Goal: Task Accomplishment & Management: Use online tool/utility

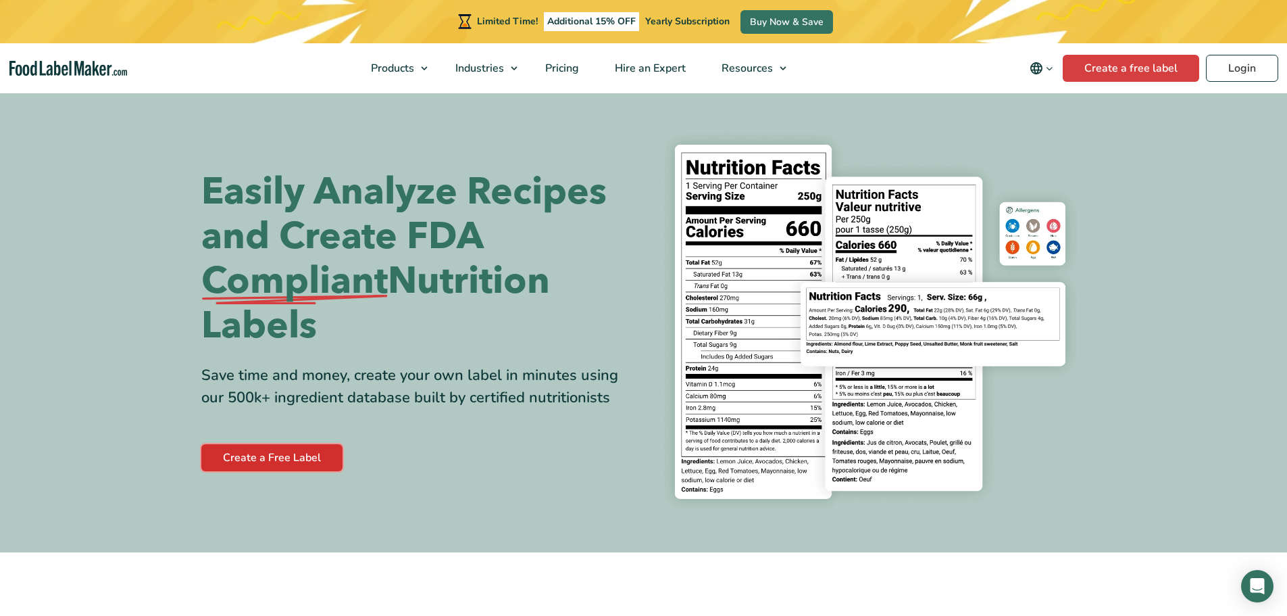
click at [244, 466] on link "Create a Free Label" at bounding box center [271, 457] width 141 height 27
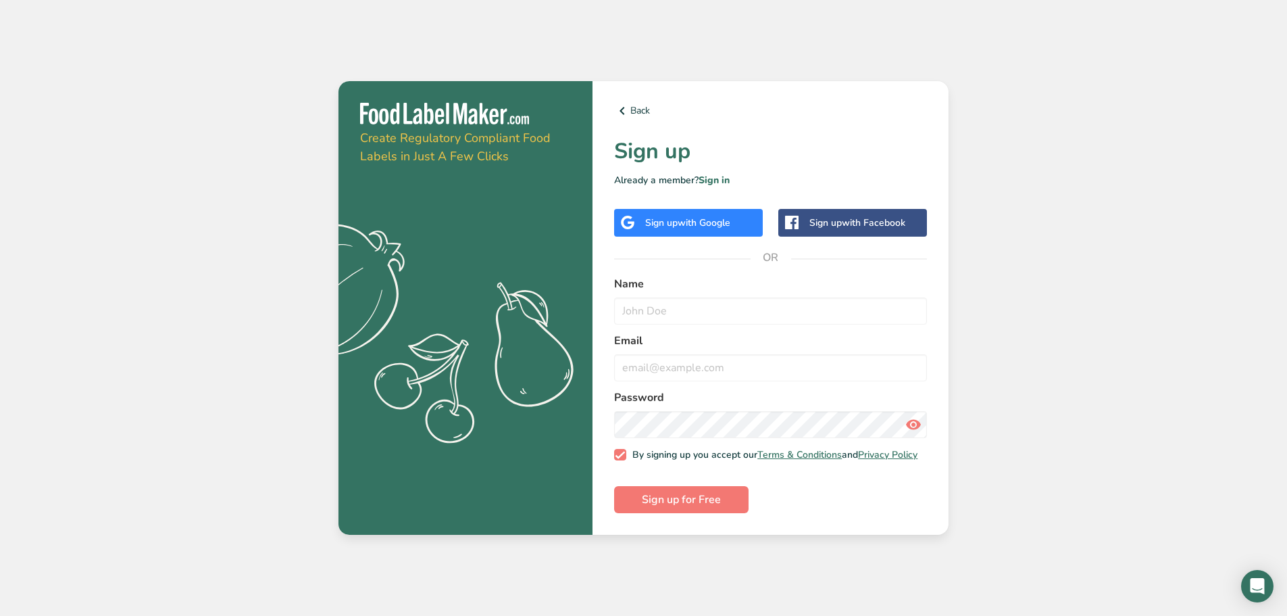
click at [729, 216] on span "with Google" at bounding box center [704, 222] width 53 height 13
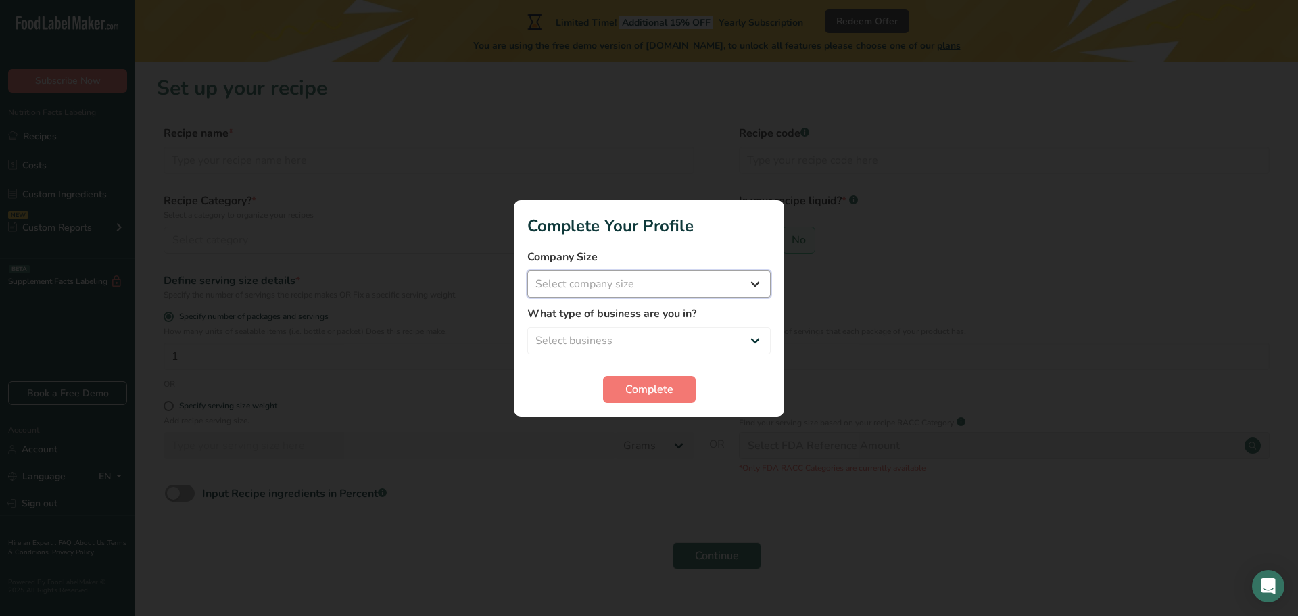
click at [751, 280] on select "Select company size Fewer than 10 Employees 10 to 50 Employees 51 to 500 Employ…" at bounding box center [648, 283] width 243 height 27
select select "1"
click at [527, 270] on select "Select company size Fewer than 10 Employees 10 to 50 Employees 51 to 500 Employ…" at bounding box center [648, 283] width 243 height 27
click at [662, 337] on select "Select business Packaged Food Manufacturer Restaurant & Cafe Bakery Meal Plans …" at bounding box center [648, 340] width 243 height 27
select select "1"
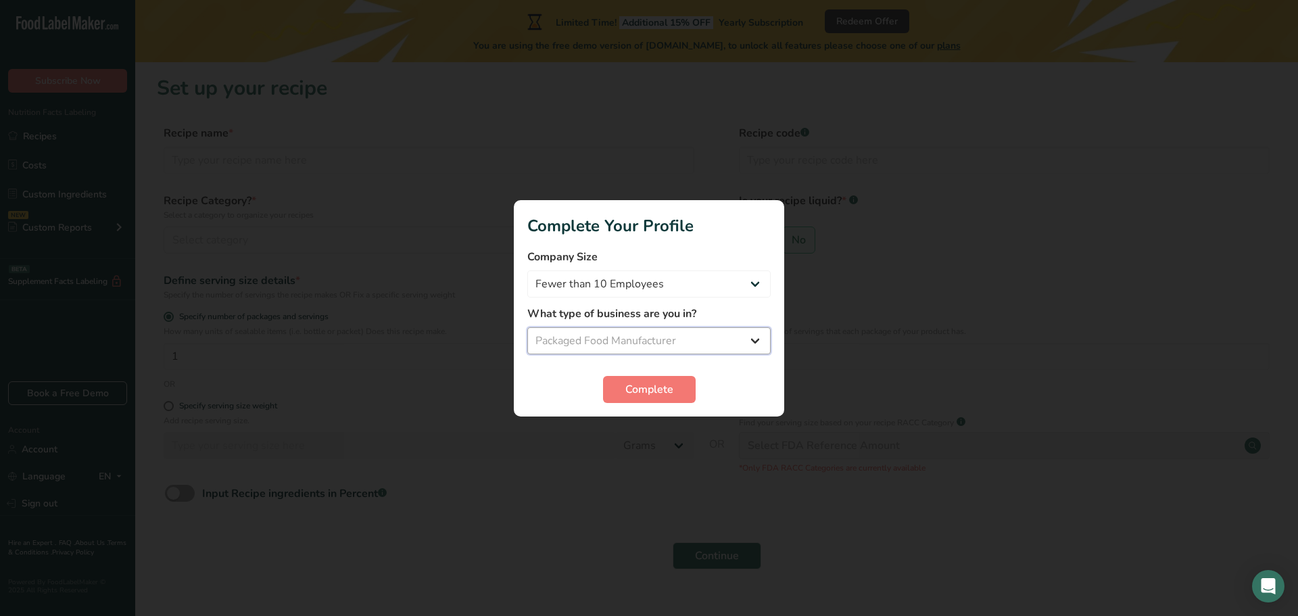
click at [527, 327] on select "Select business Packaged Food Manufacturer Restaurant & Cafe Bakery Meal Plans …" at bounding box center [648, 340] width 243 height 27
click at [623, 390] on button "Complete" at bounding box center [649, 389] width 93 height 27
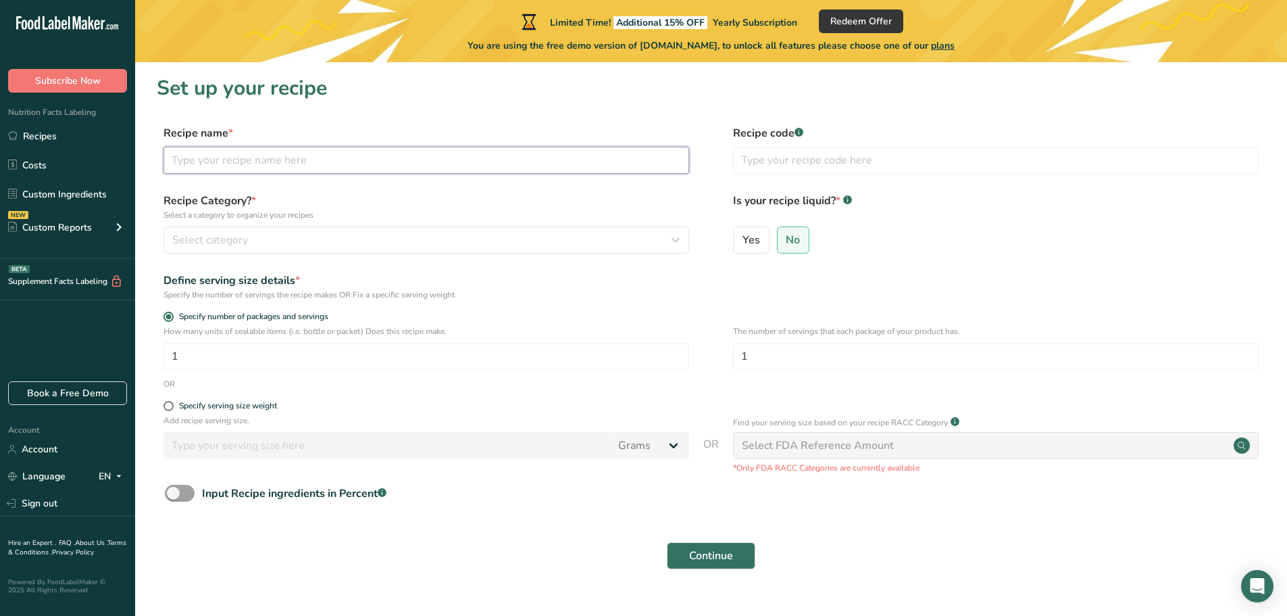
click at [253, 164] on input "text" at bounding box center [427, 160] width 526 height 27
click at [666, 235] on div "Select category" at bounding box center [422, 240] width 500 height 16
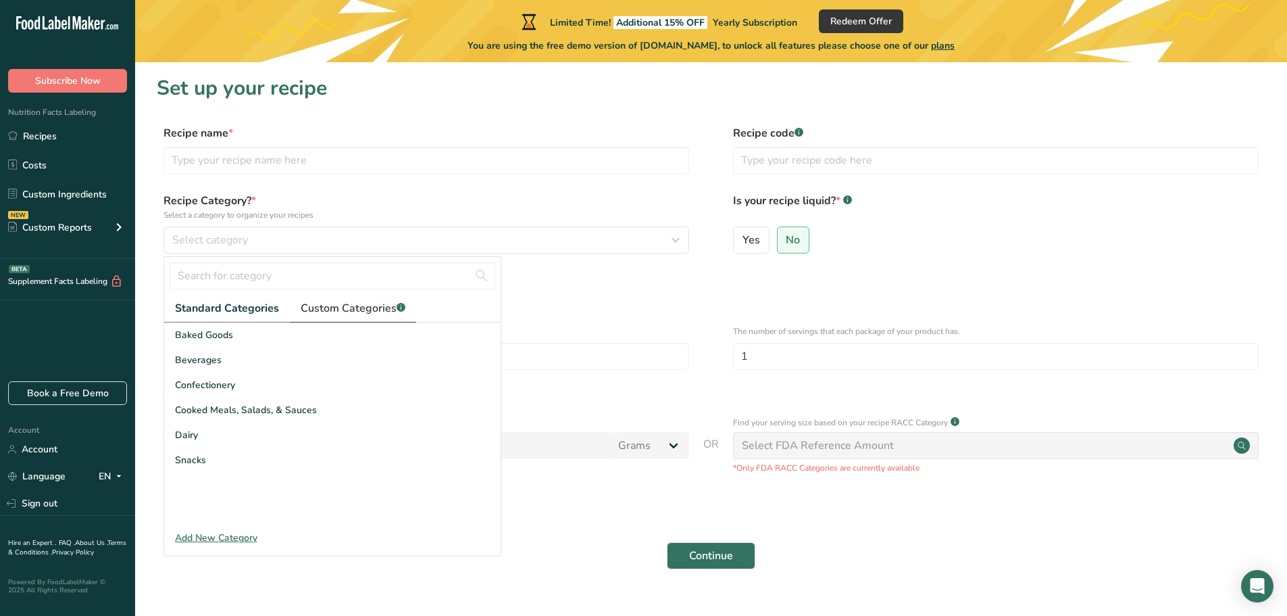
click at [346, 304] on span "Custom Categories .a-a{fill:#347362;}.b-a{fill:#fff;}" at bounding box center [353, 308] width 105 height 16
click at [239, 305] on span "Standard Categories" at bounding box center [226, 308] width 103 height 16
click at [673, 119] on section "Set up your recipe Recipe name * Recipe code .a-a{fill:#347362;}.b-a{fill:#fff;…" at bounding box center [711, 330] width 1152 height 537
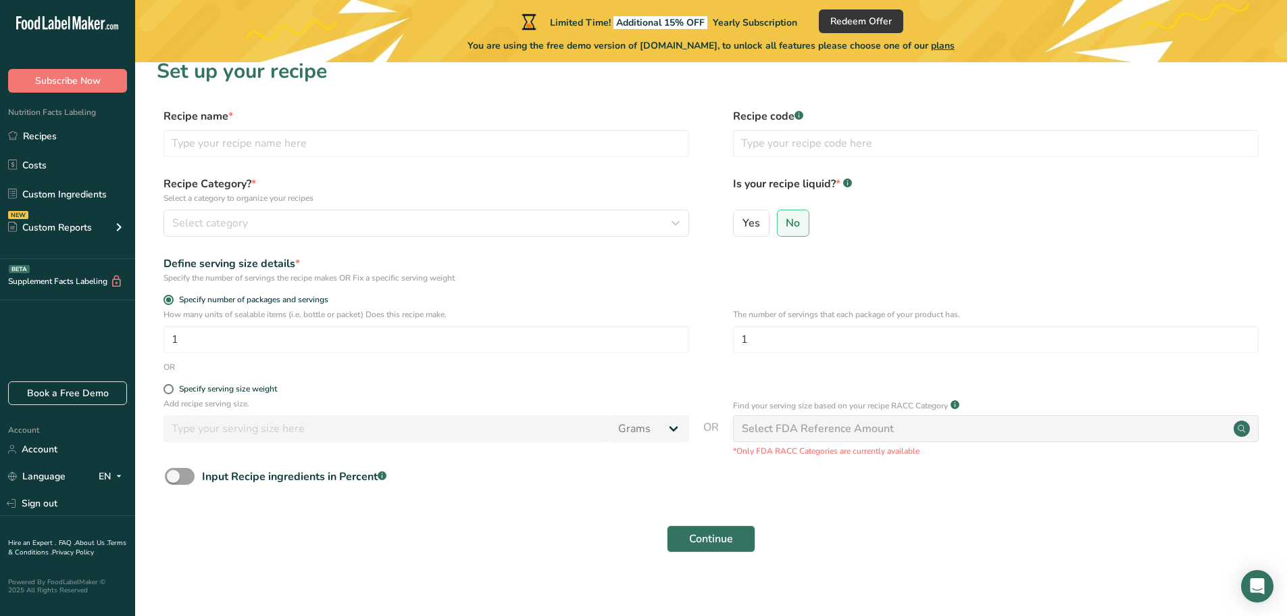
scroll to position [26, 0]
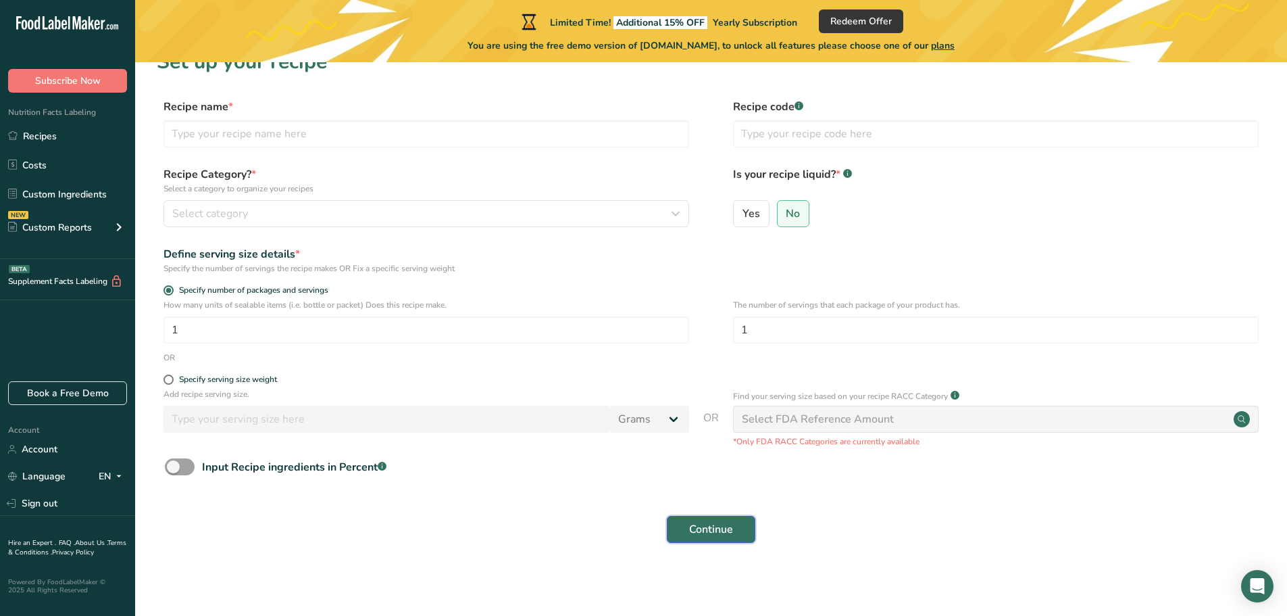
click at [729, 528] on span "Continue" at bounding box center [711, 529] width 44 height 16
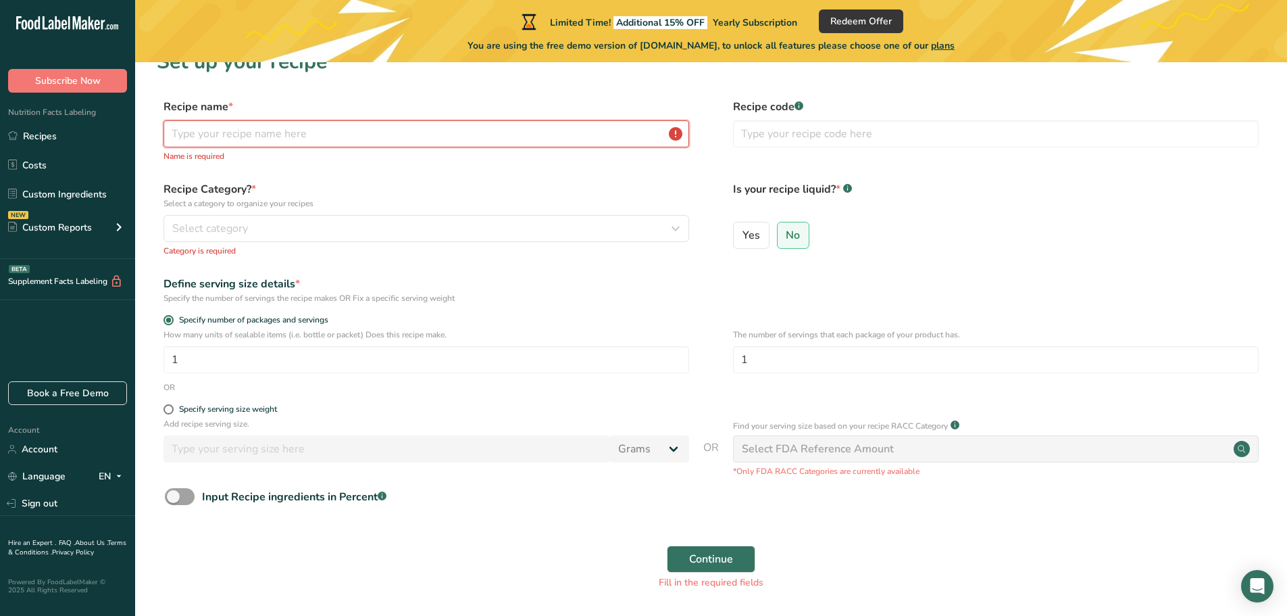
click at [474, 126] on input "text" at bounding box center [427, 133] width 526 height 27
